Goal: Information Seeking & Learning: Learn about a topic

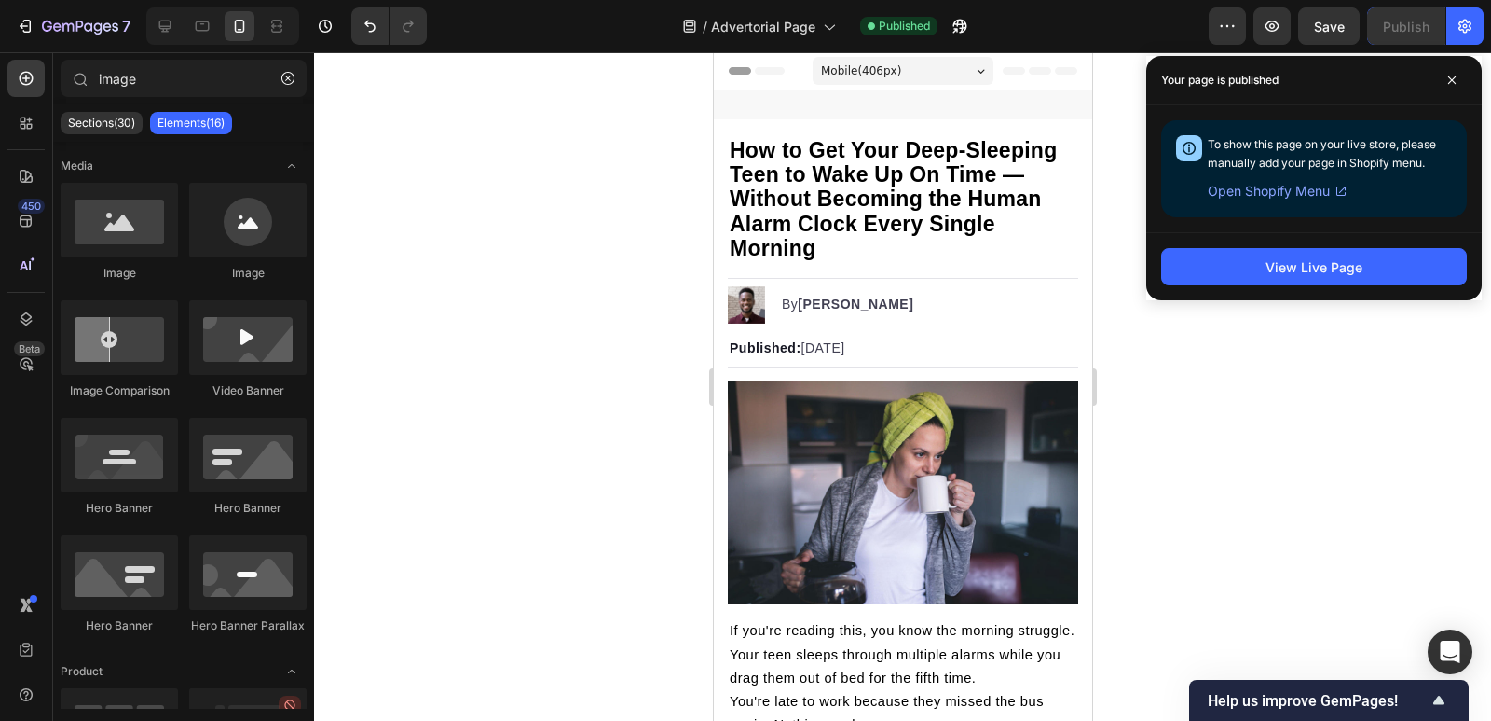
scroll to position [3953, 0]
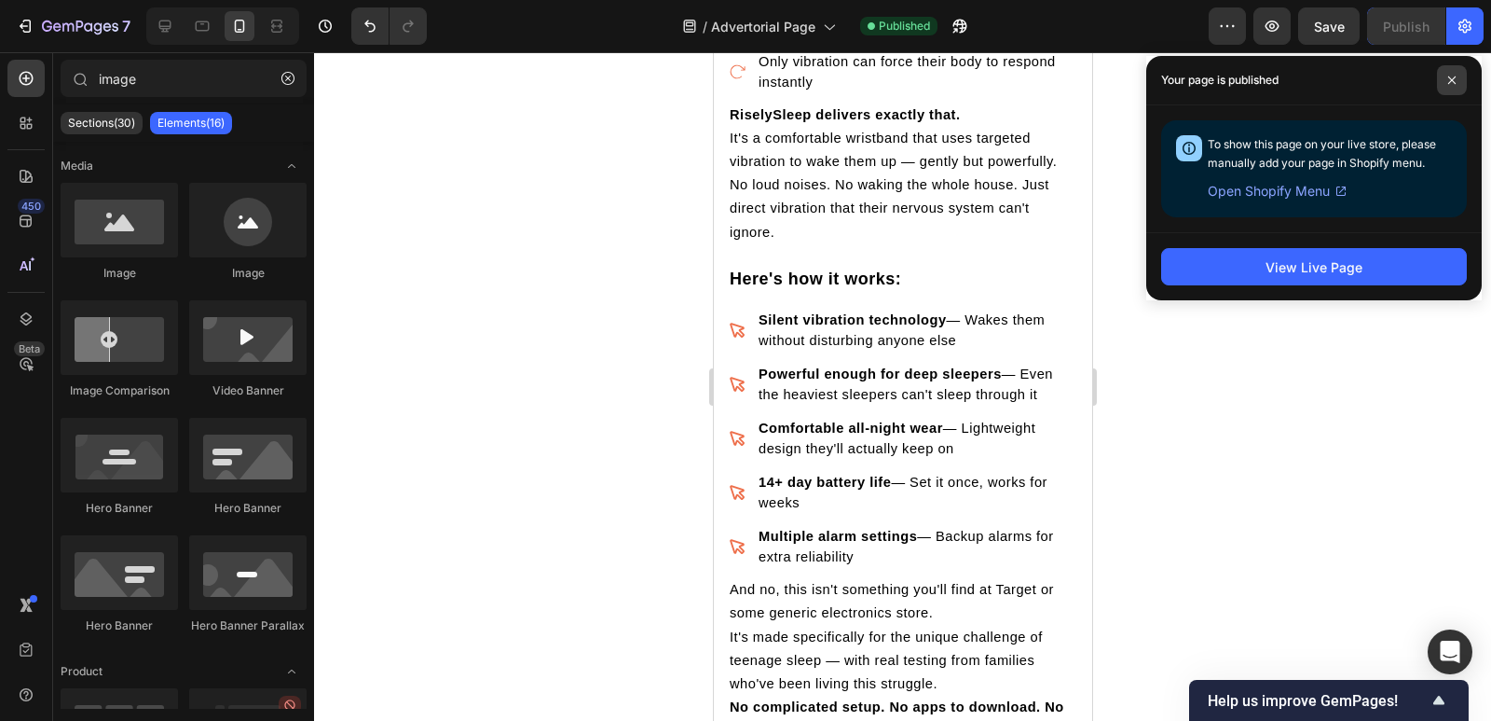
click at [1452, 72] on span at bounding box center [1452, 80] width 30 height 30
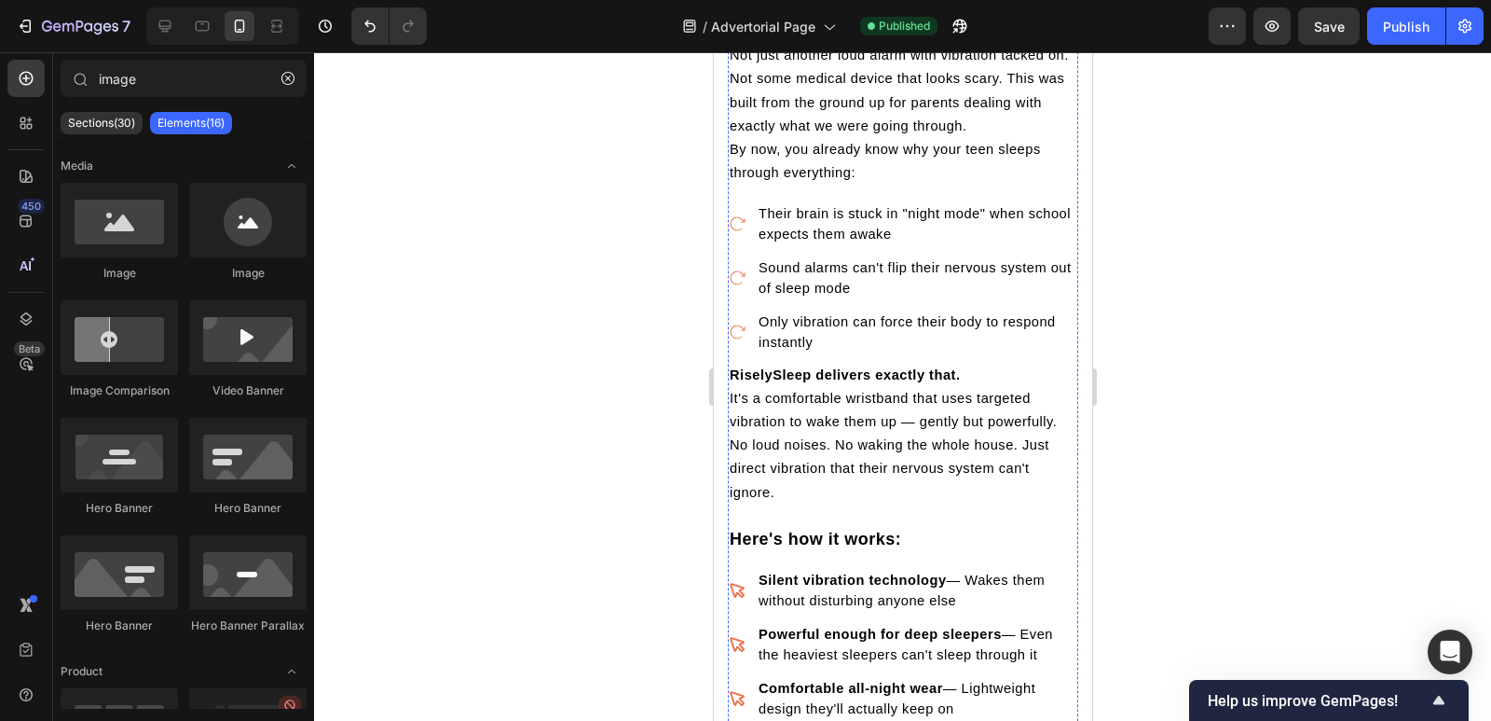
scroll to position [3679, 0]
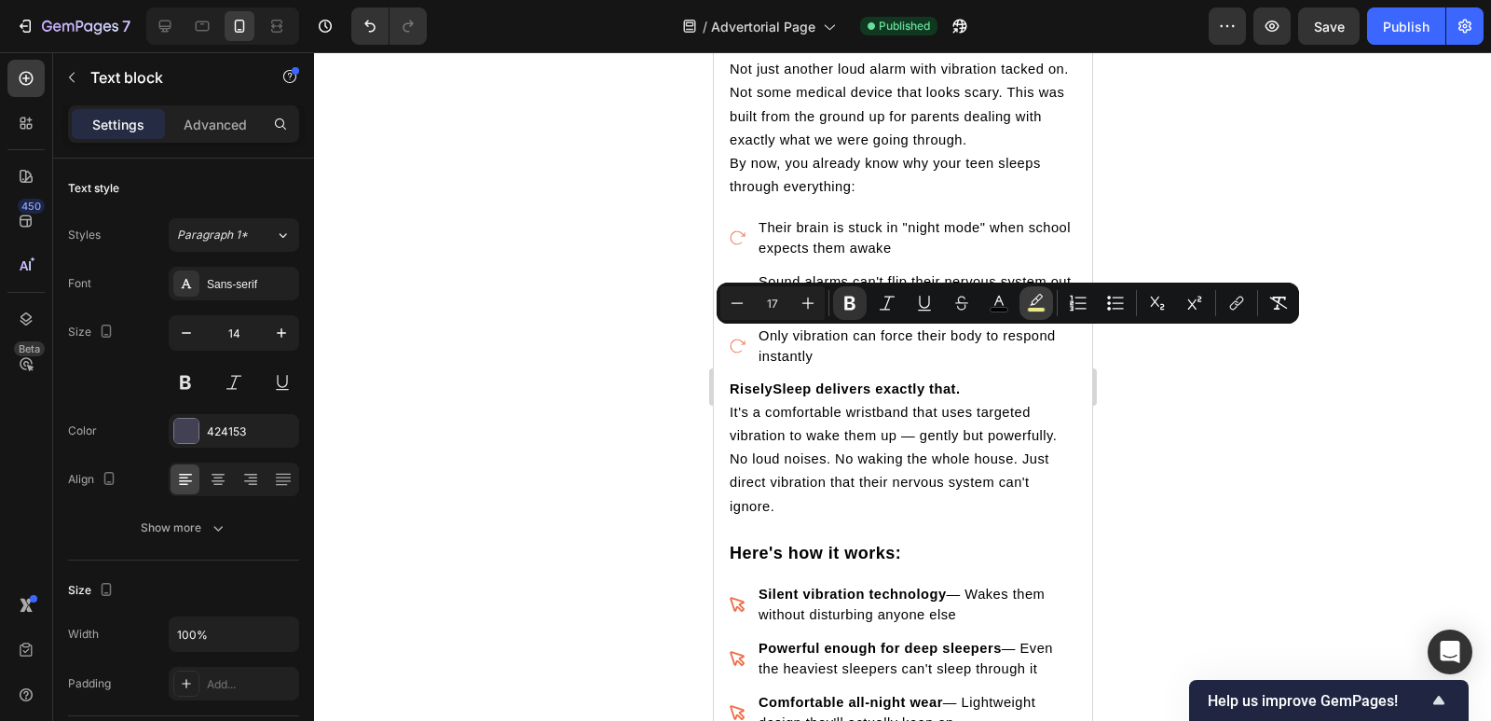
click at [1041, 291] on button "color" at bounding box center [1037, 303] width 34 height 34
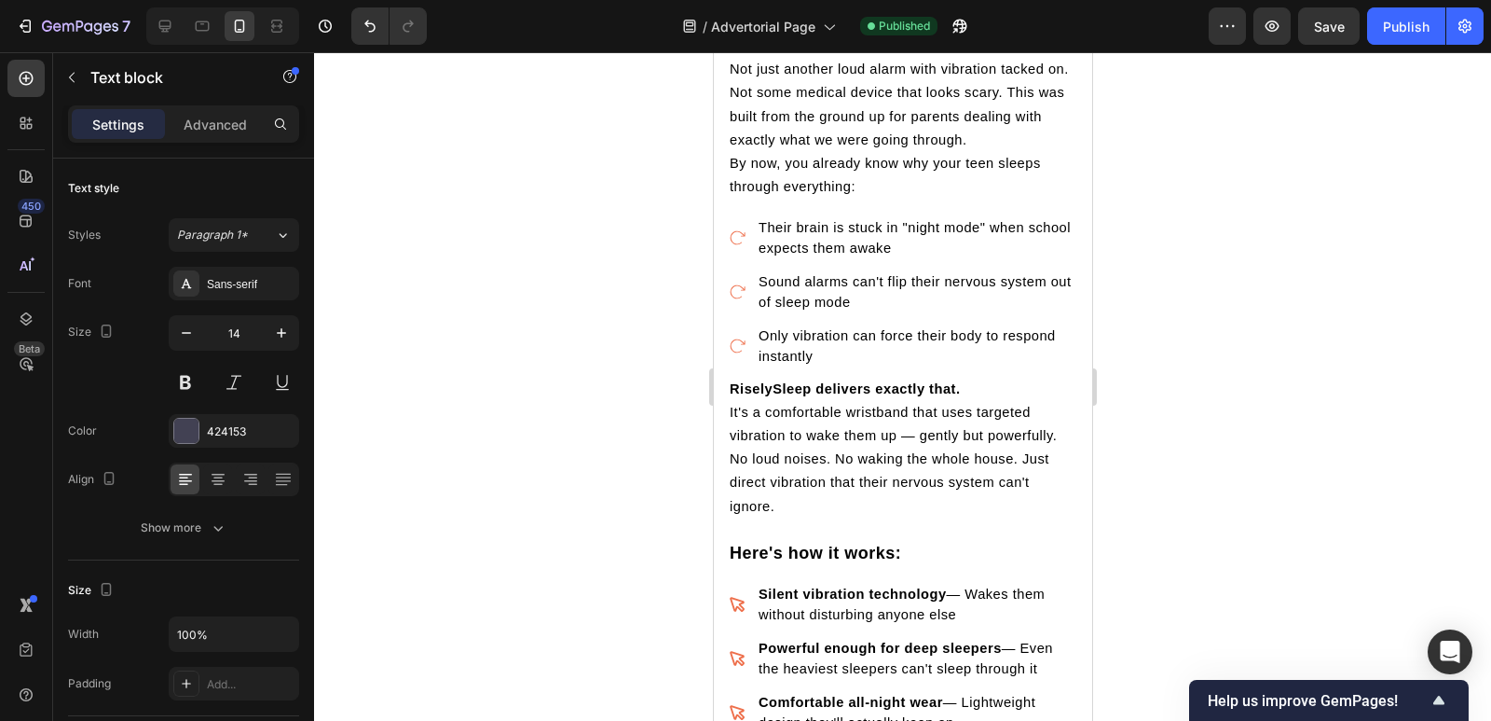
click at [1327, 470] on div at bounding box center [902, 386] width 1177 height 668
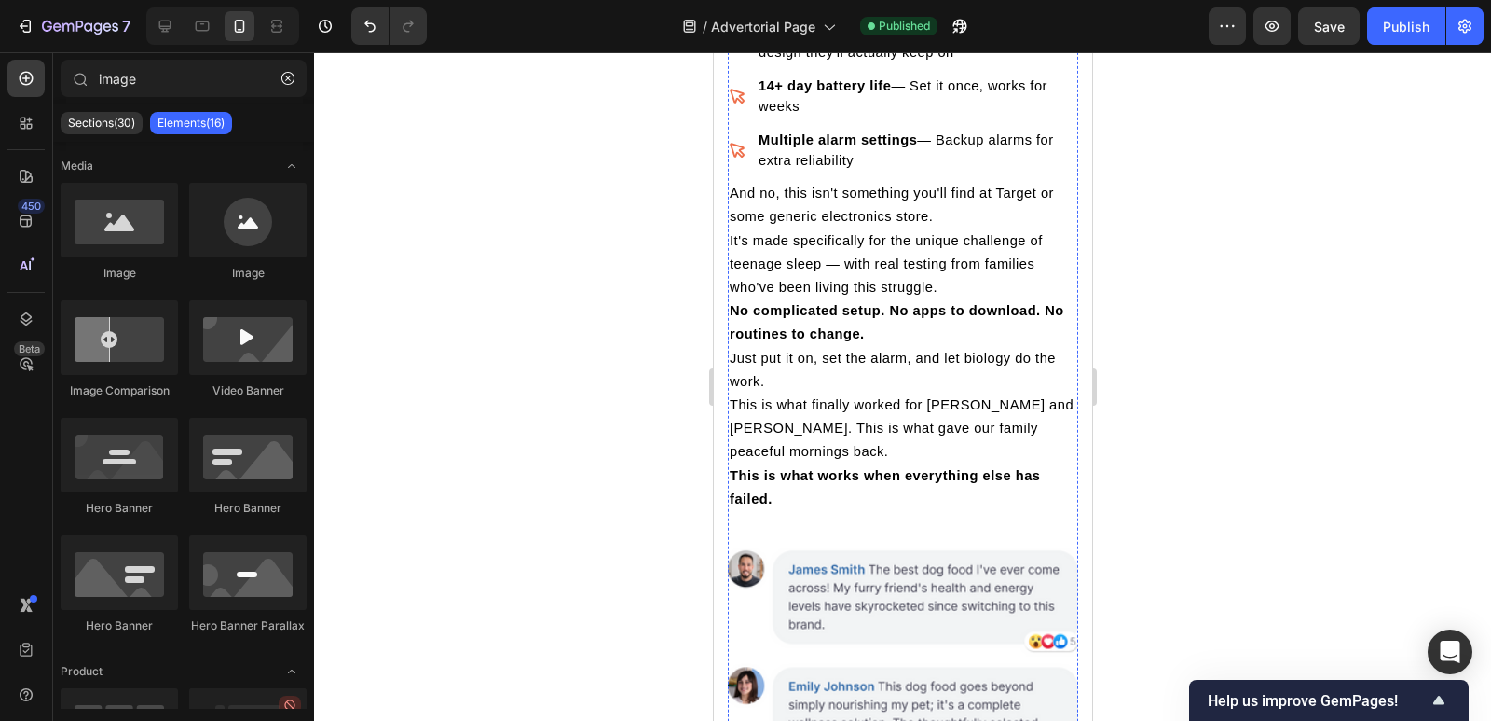
scroll to position [4270, 0]
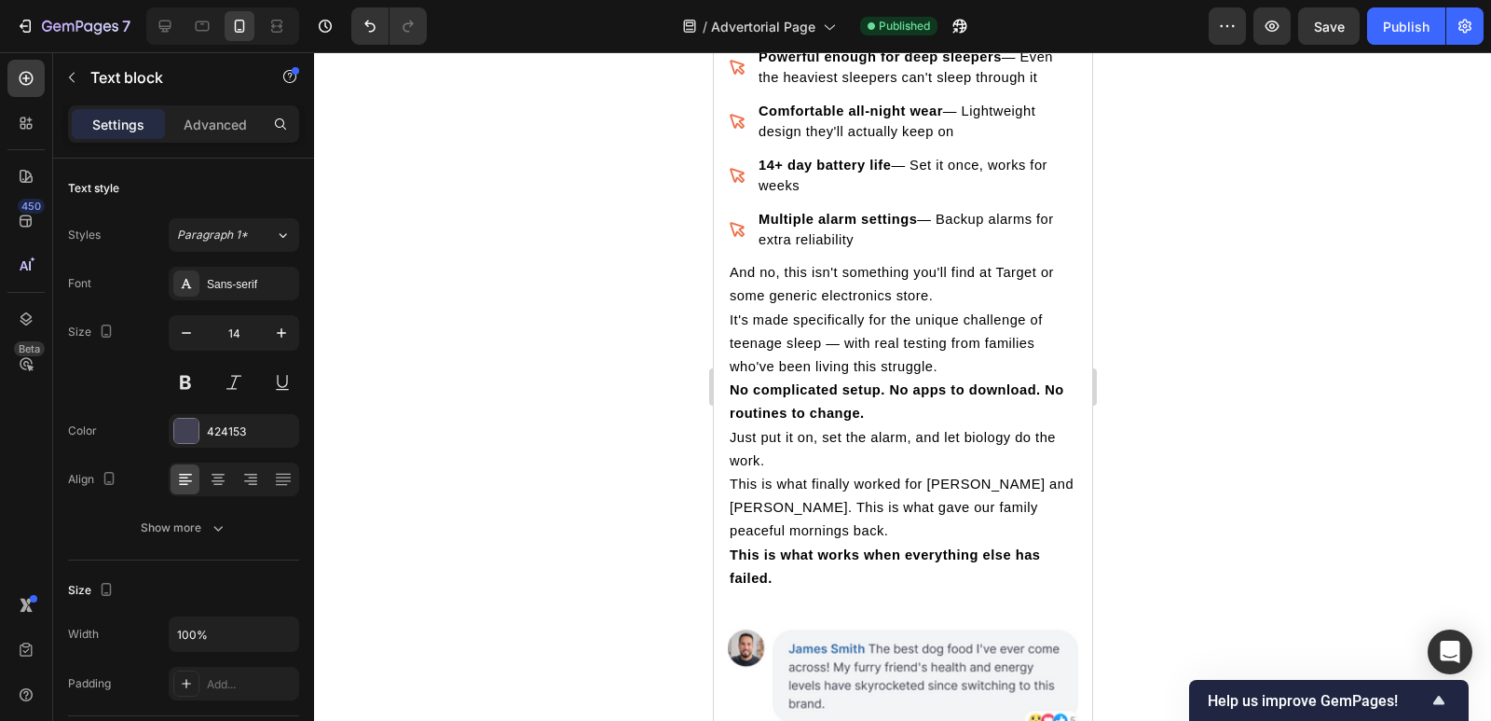
click at [676, 422] on div at bounding box center [902, 386] width 1177 height 668
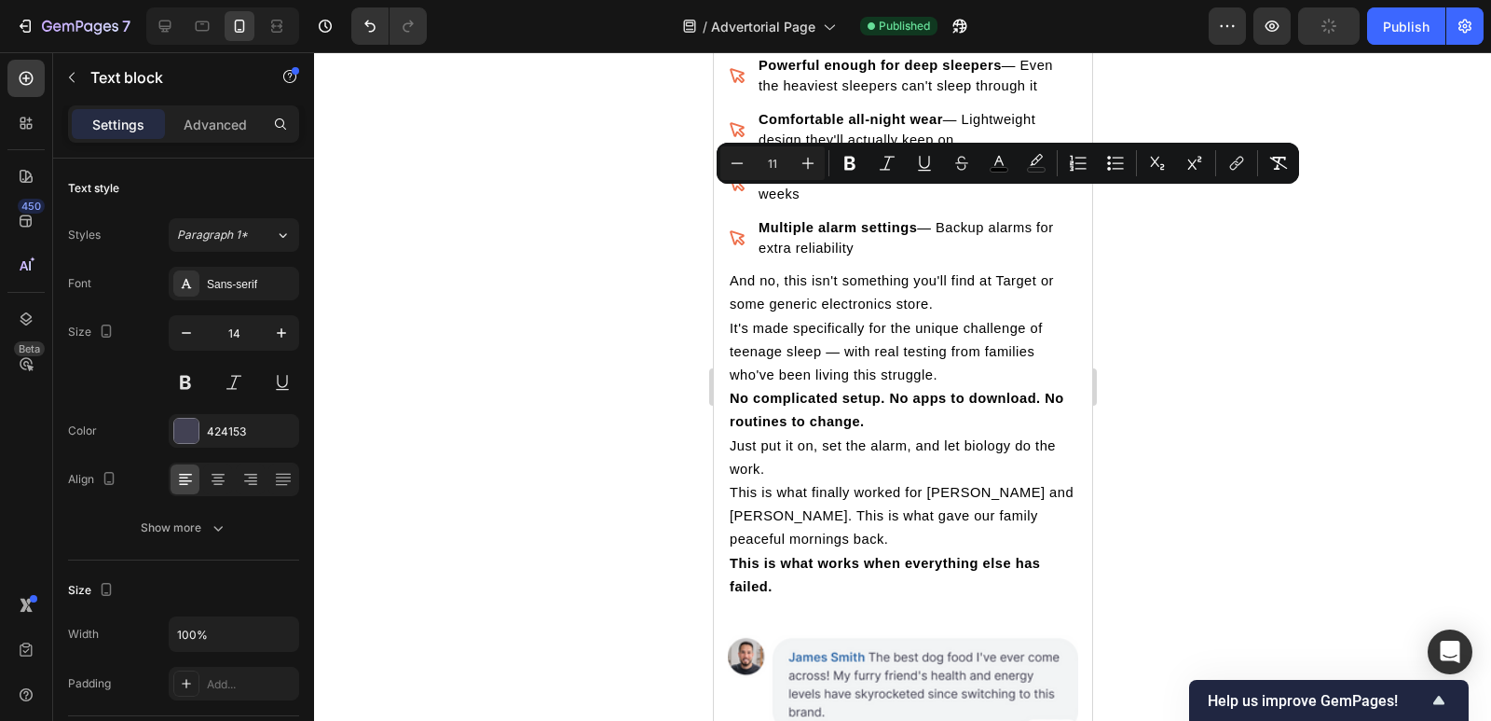
drag, startPoint x: 730, startPoint y: 482, endPoint x: 731, endPoint y: 202, distance: 279.6
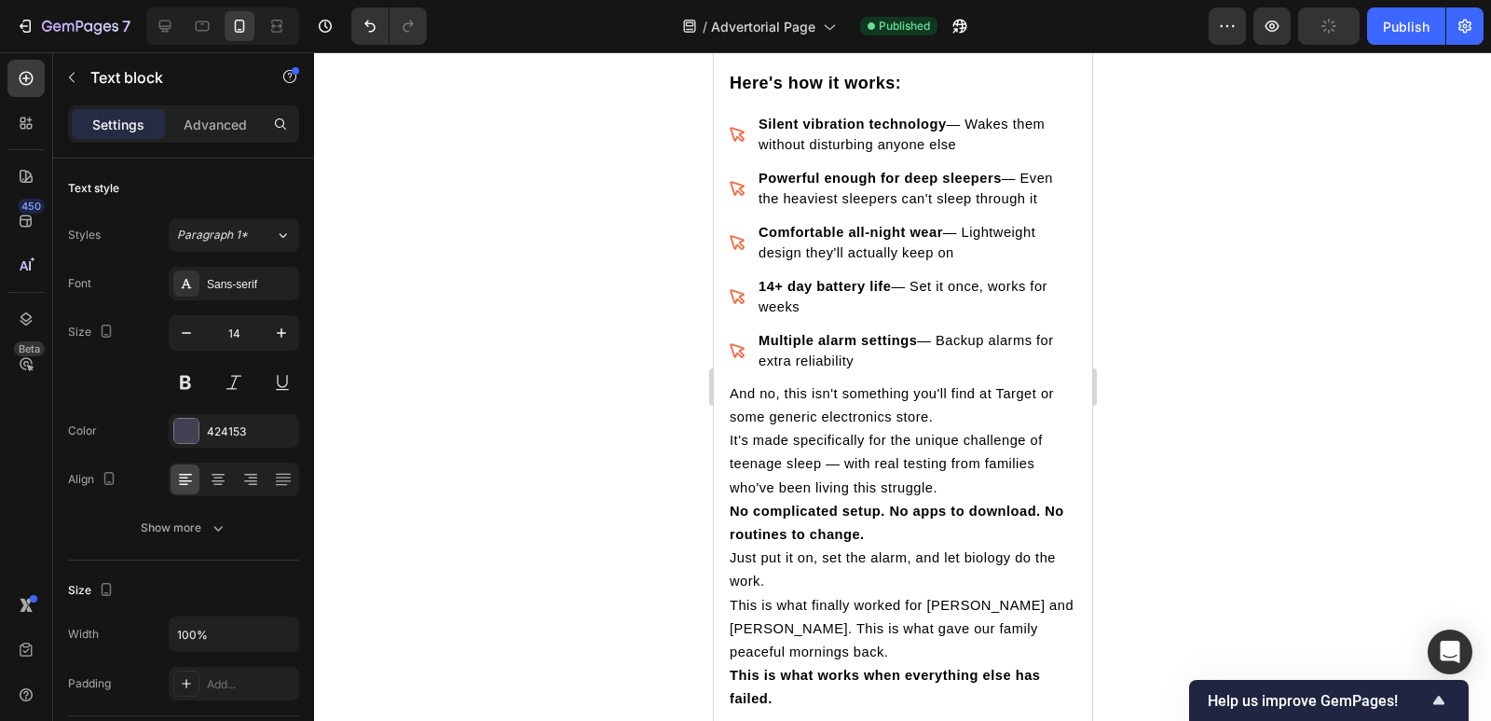
scroll to position [4459, 0]
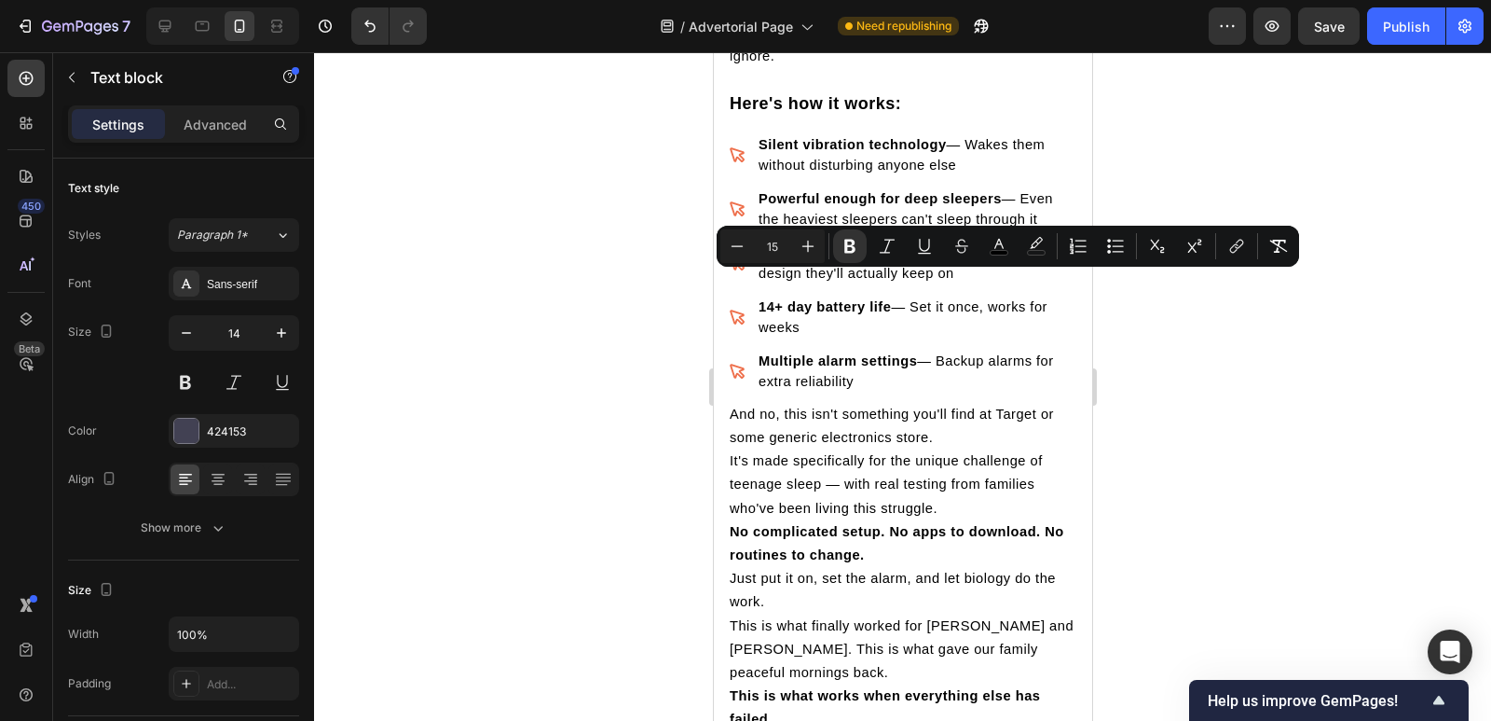
drag, startPoint x: 733, startPoint y: 254, endPoint x: 983, endPoint y: 583, distance: 413.7
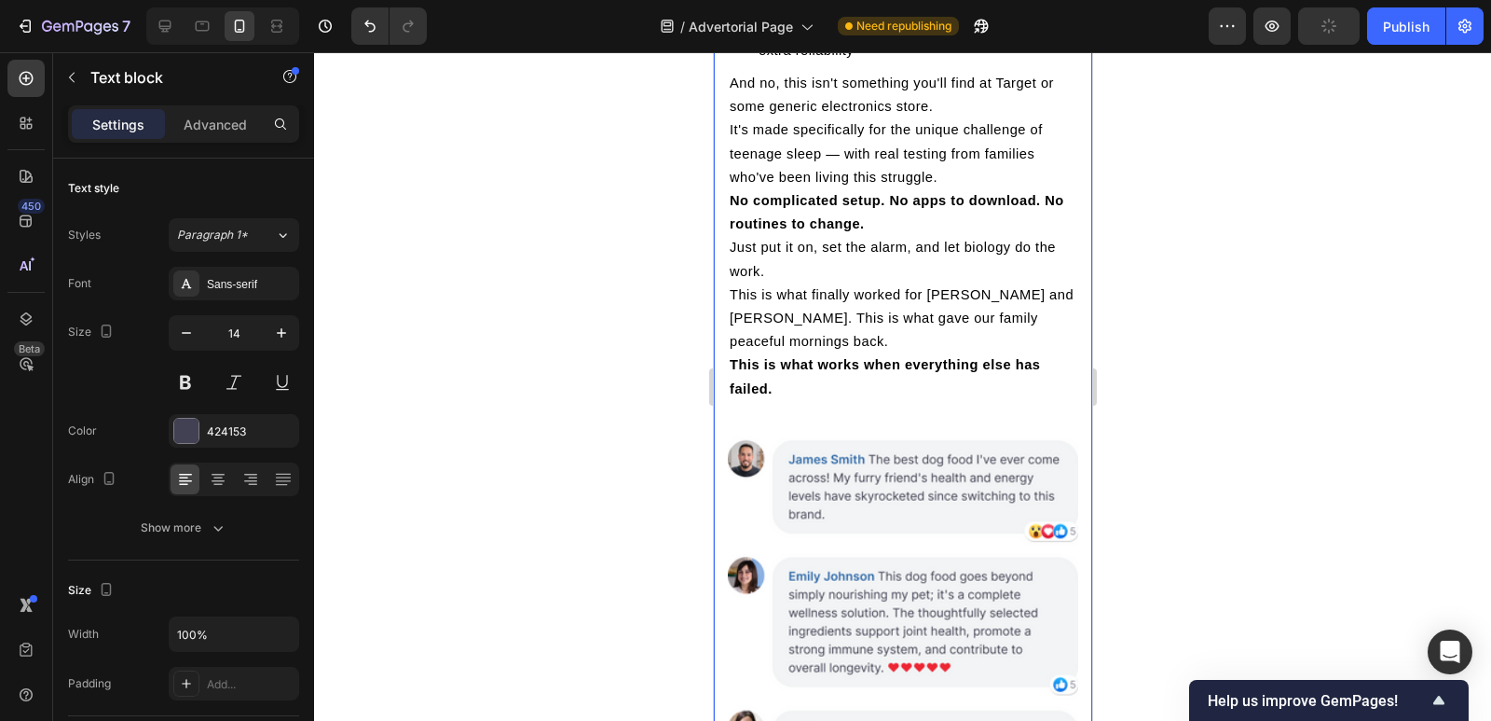
click at [638, 393] on div at bounding box center [902, 386] width 1177 height 668
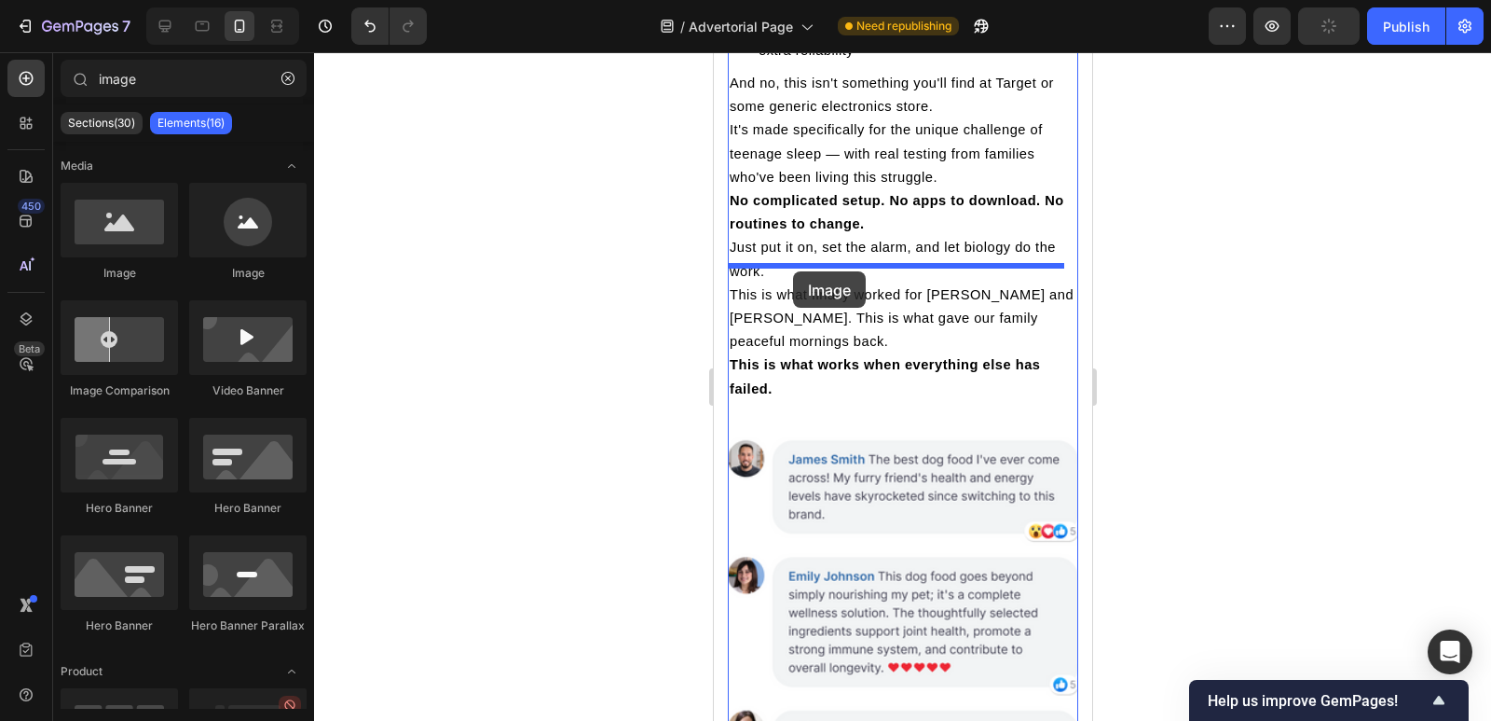
drag, startPoint x: 848, startPoint y: 268, endPoint x: 1423, endPoint y: 304, distance: 576.2
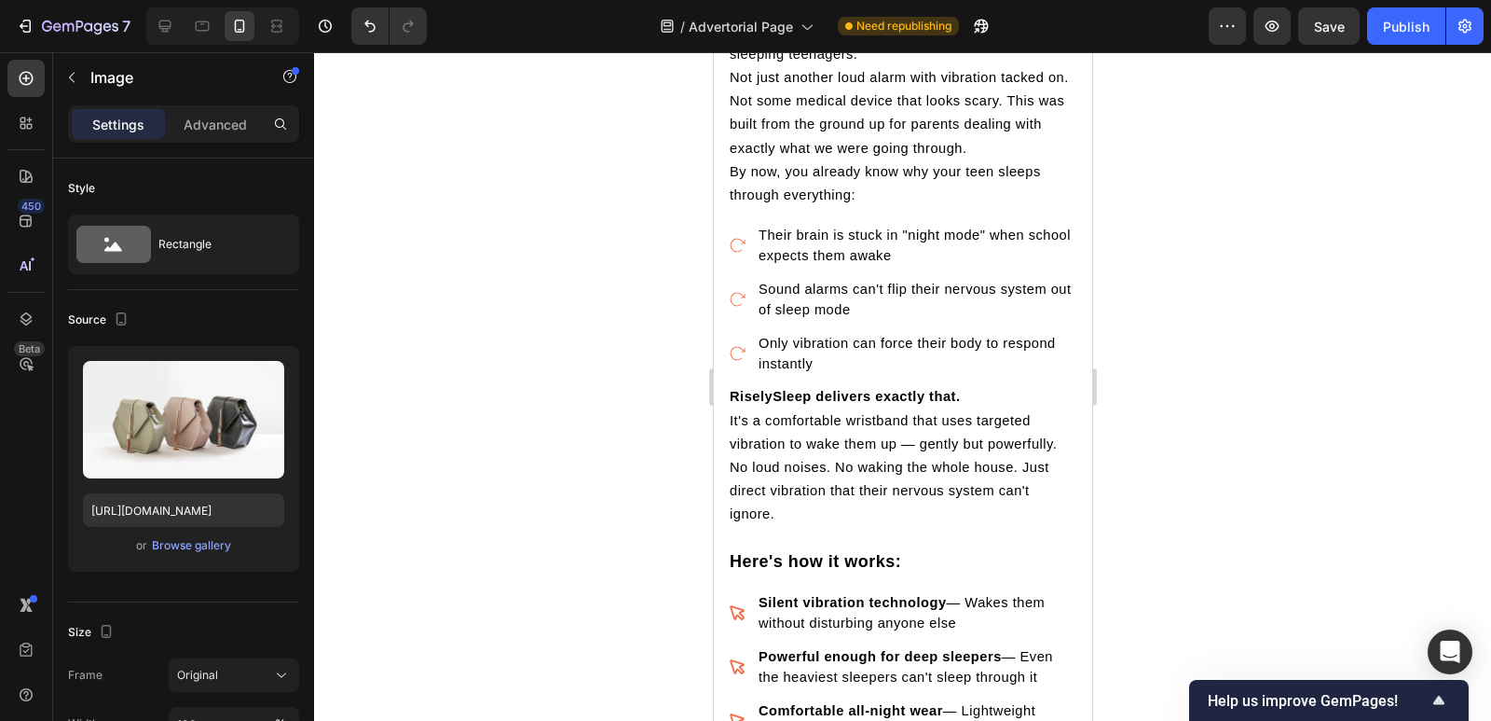
click at [1135, 391] on div at bounding box center [902, 386] width 1177 height 668
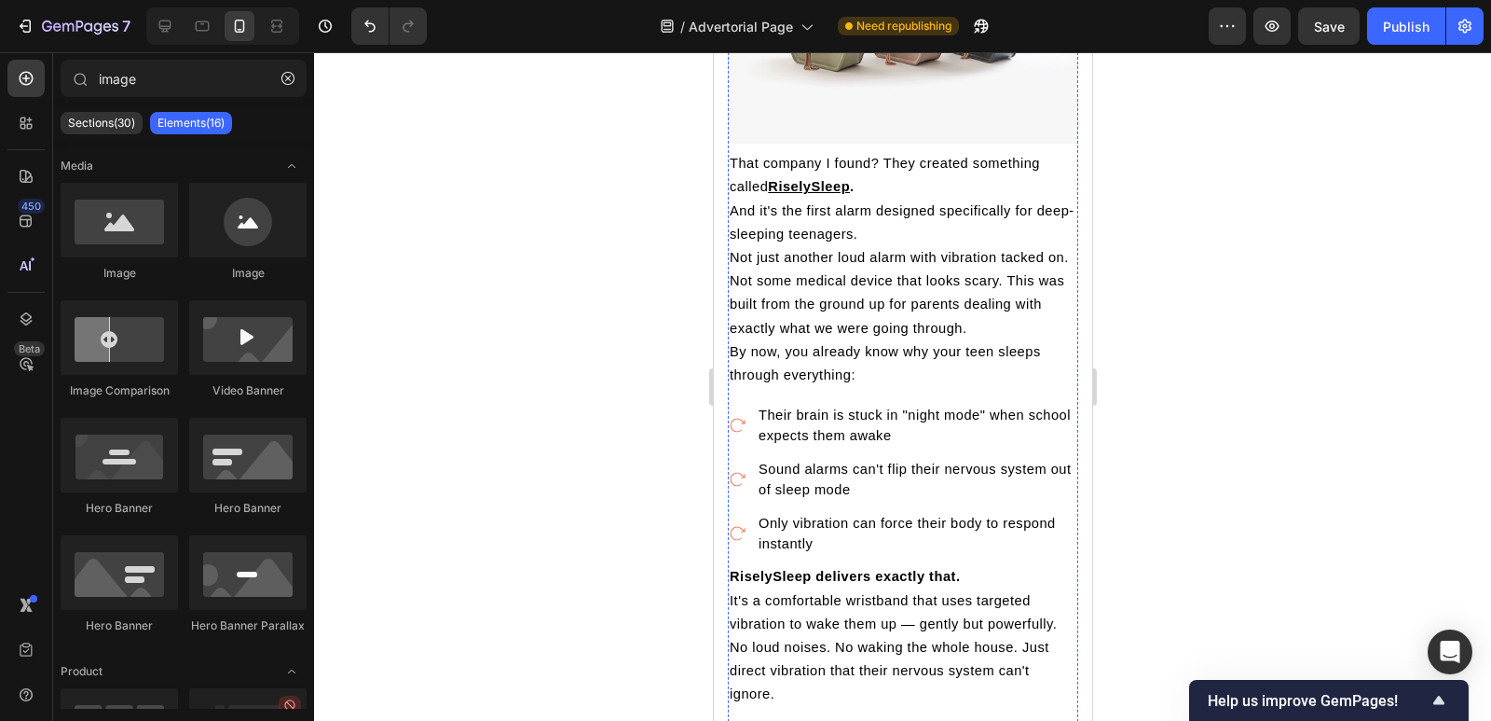
scroll to position [4291, 0]
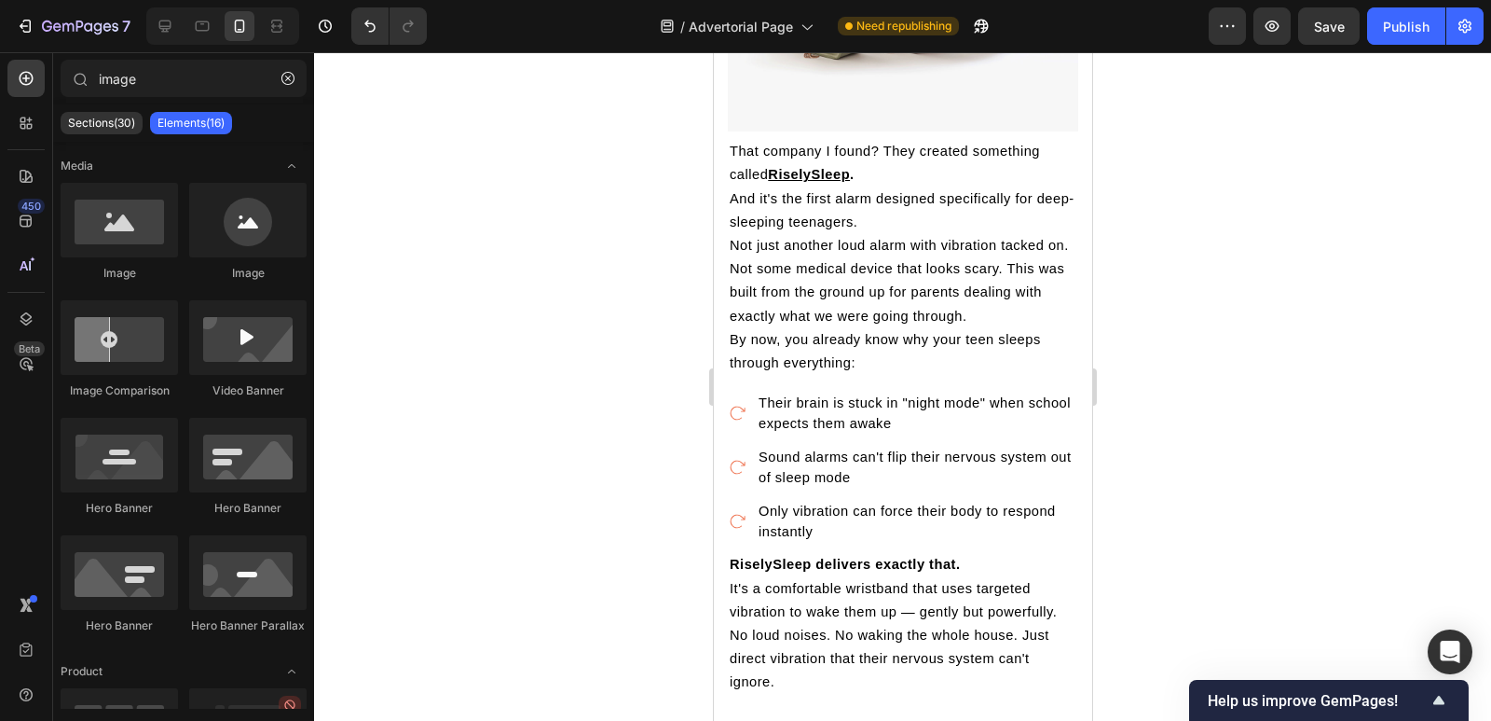
click at [638, 349] on div at bounding box center [902, 386] width 1177 height 668
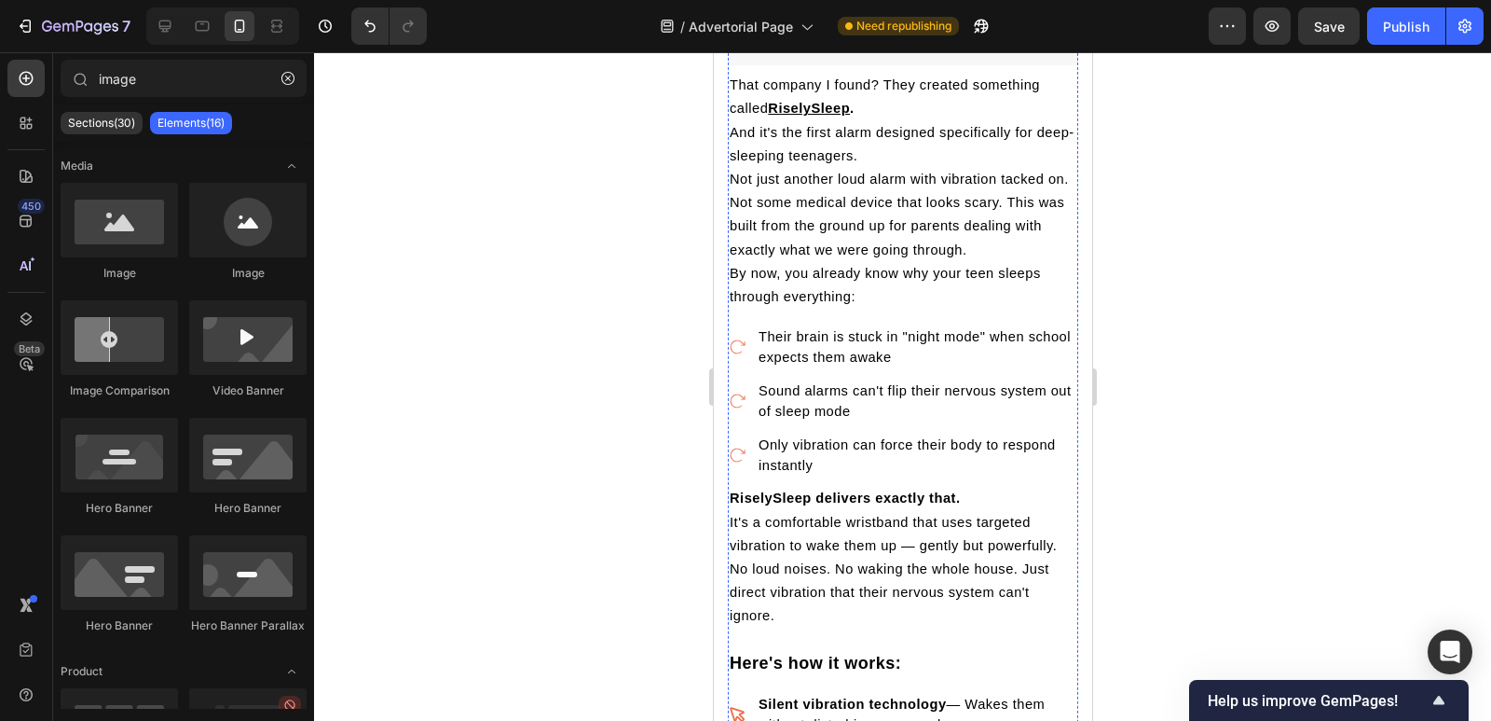
scroll to position [4410, 0]
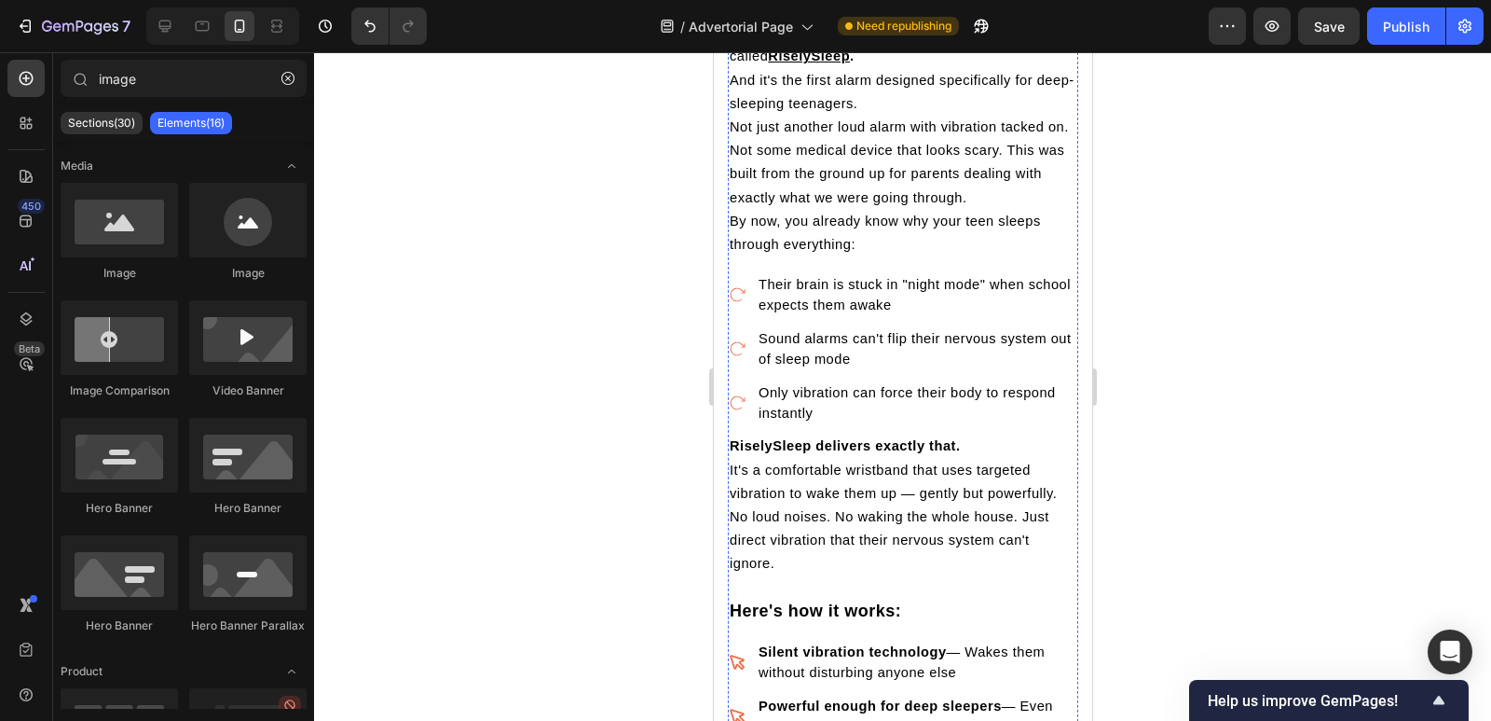
click at [671, 432] on div at bounding box center [902, 386] width 1177 height 668
click at [725, 420] on div "How to Get Your Deep-Sleeping Teen to Wake Up On Time — Without Becoming the Hu…" at bounding box center [902, 48] width 378 height 8640
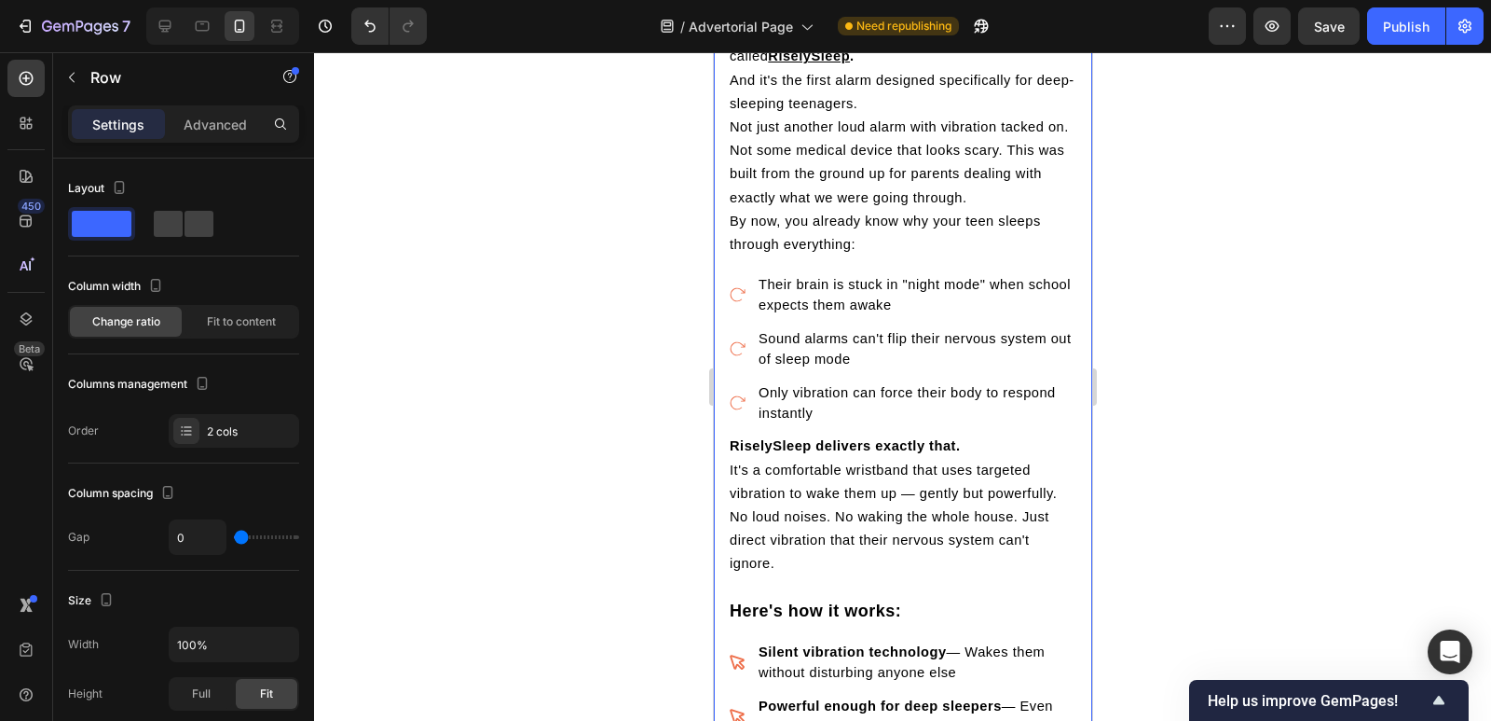
click at [1156, 420] on div at bounding box center [902, 386] width 1177 height 668
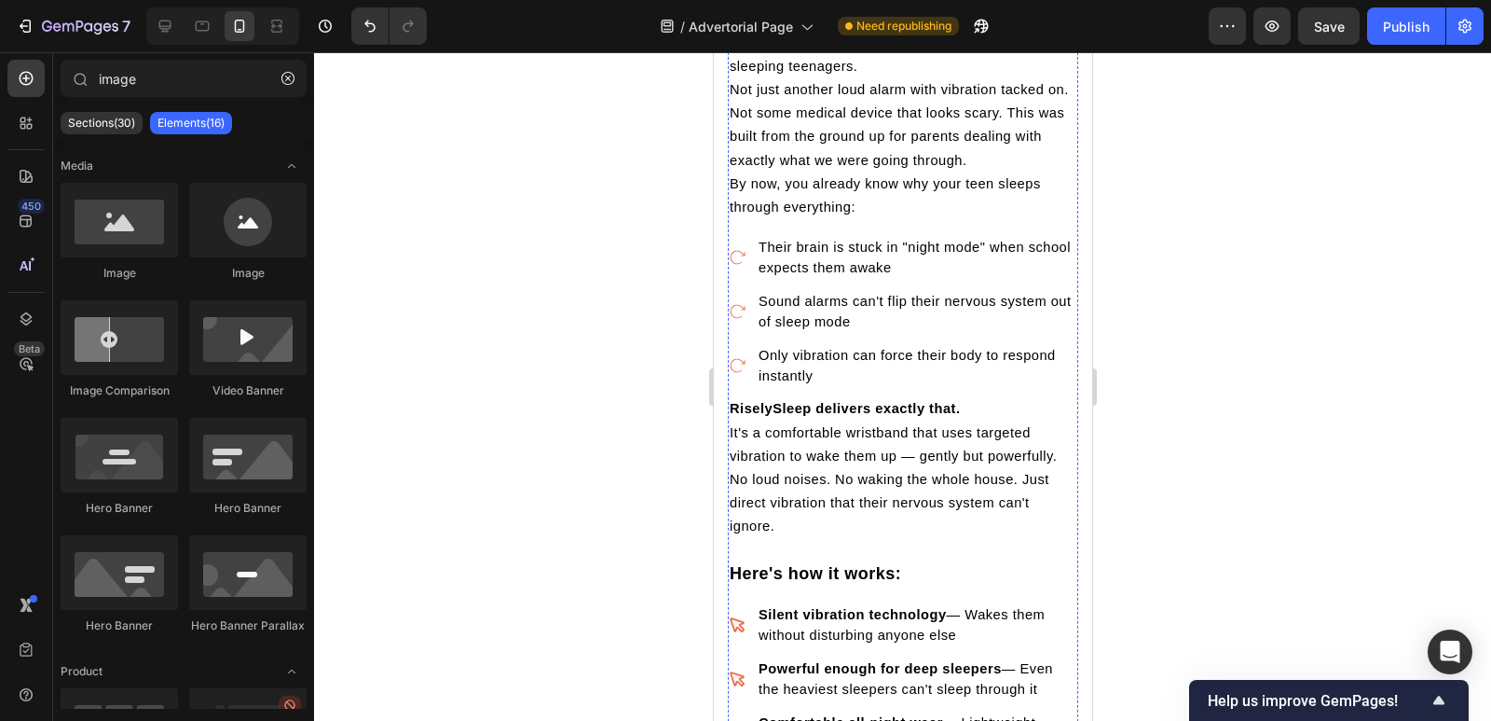
scroll to position [4360, 0]
